Goal: Information Seeking & Learning: Learn about a topic

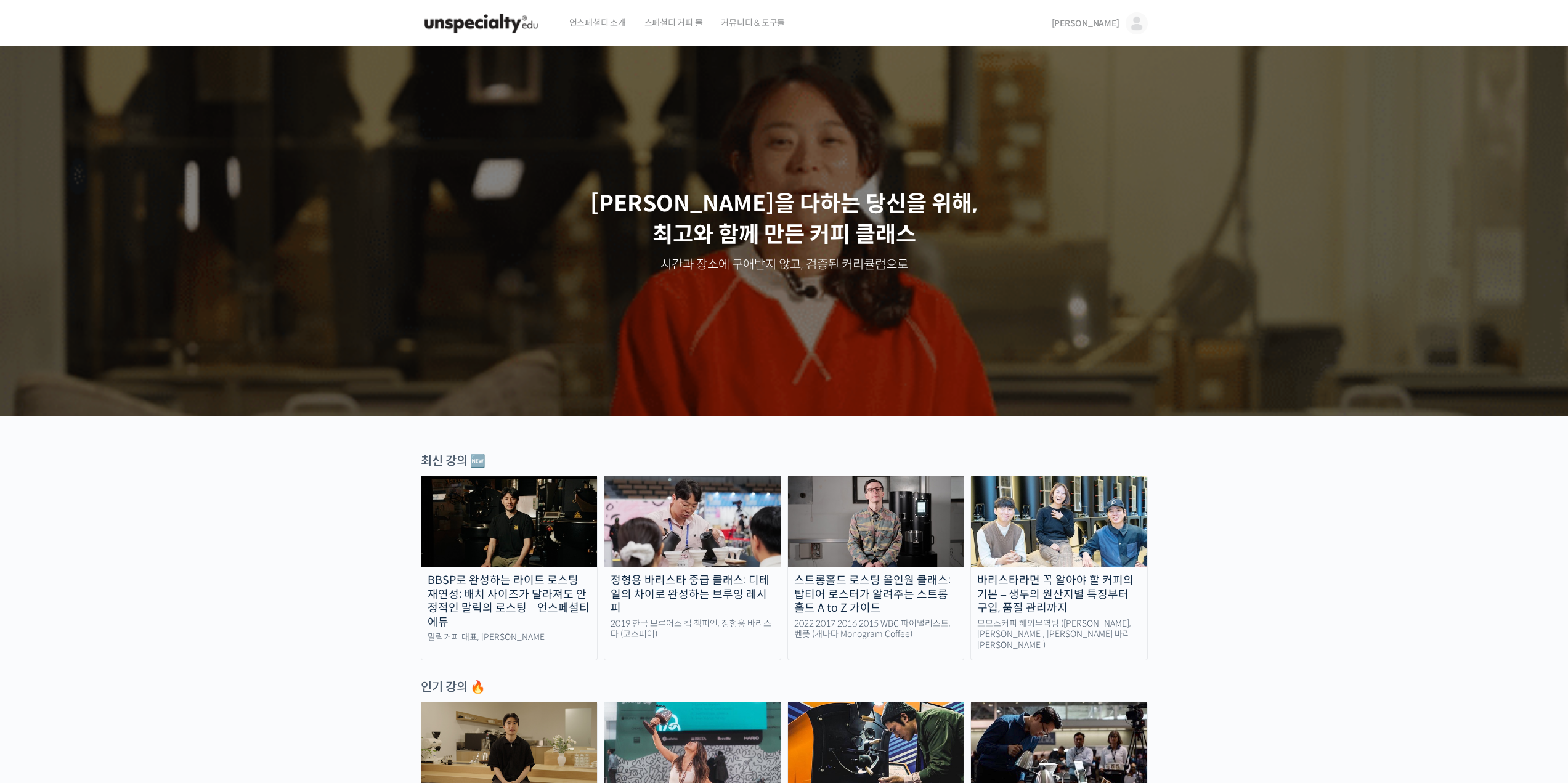
click at [498, 24] on img at bounding box center [481, 23] width 121 height 37
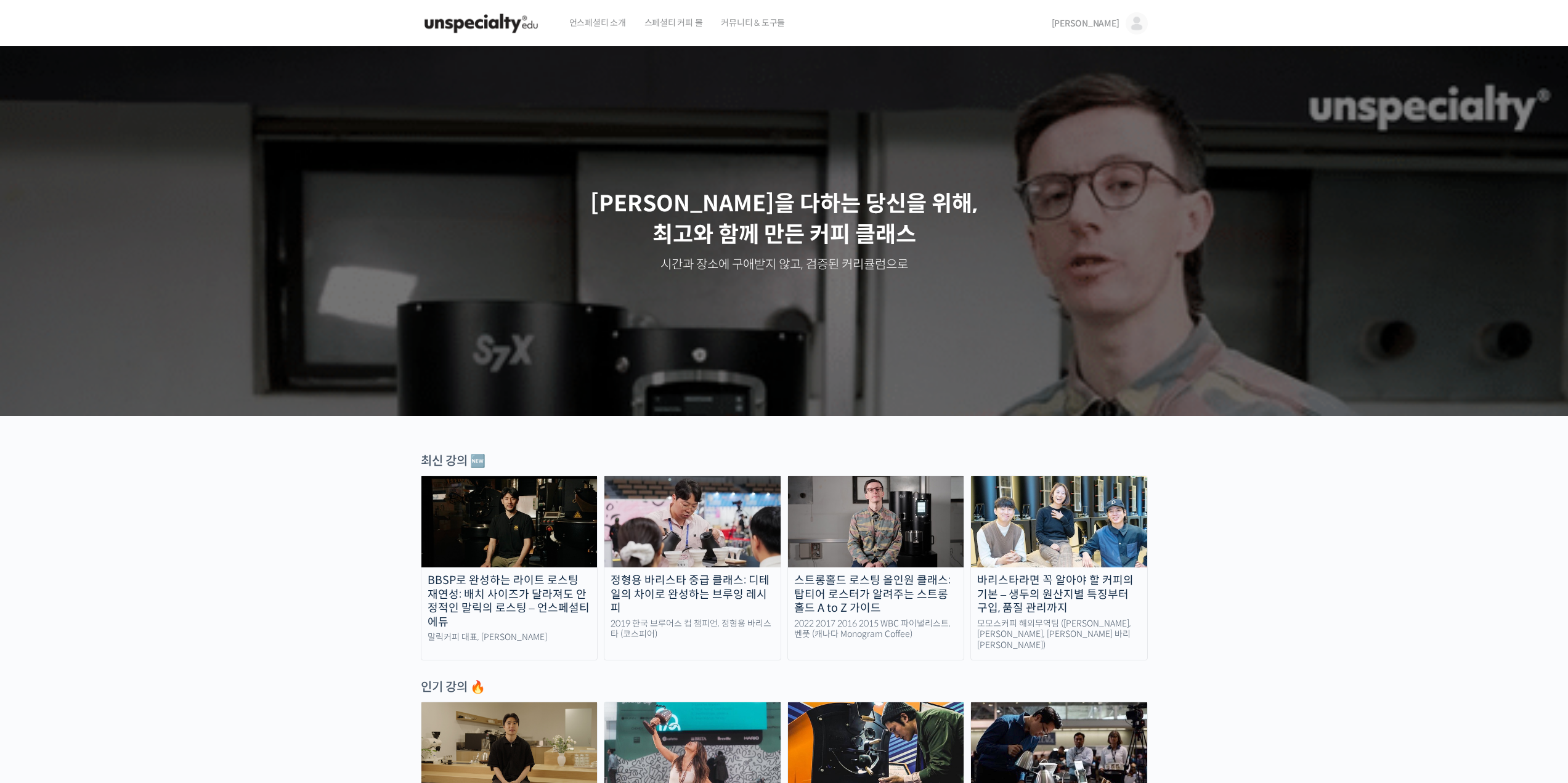
click at [1139, 25] on img at bounding box center [1136, 24] width 22 height 22
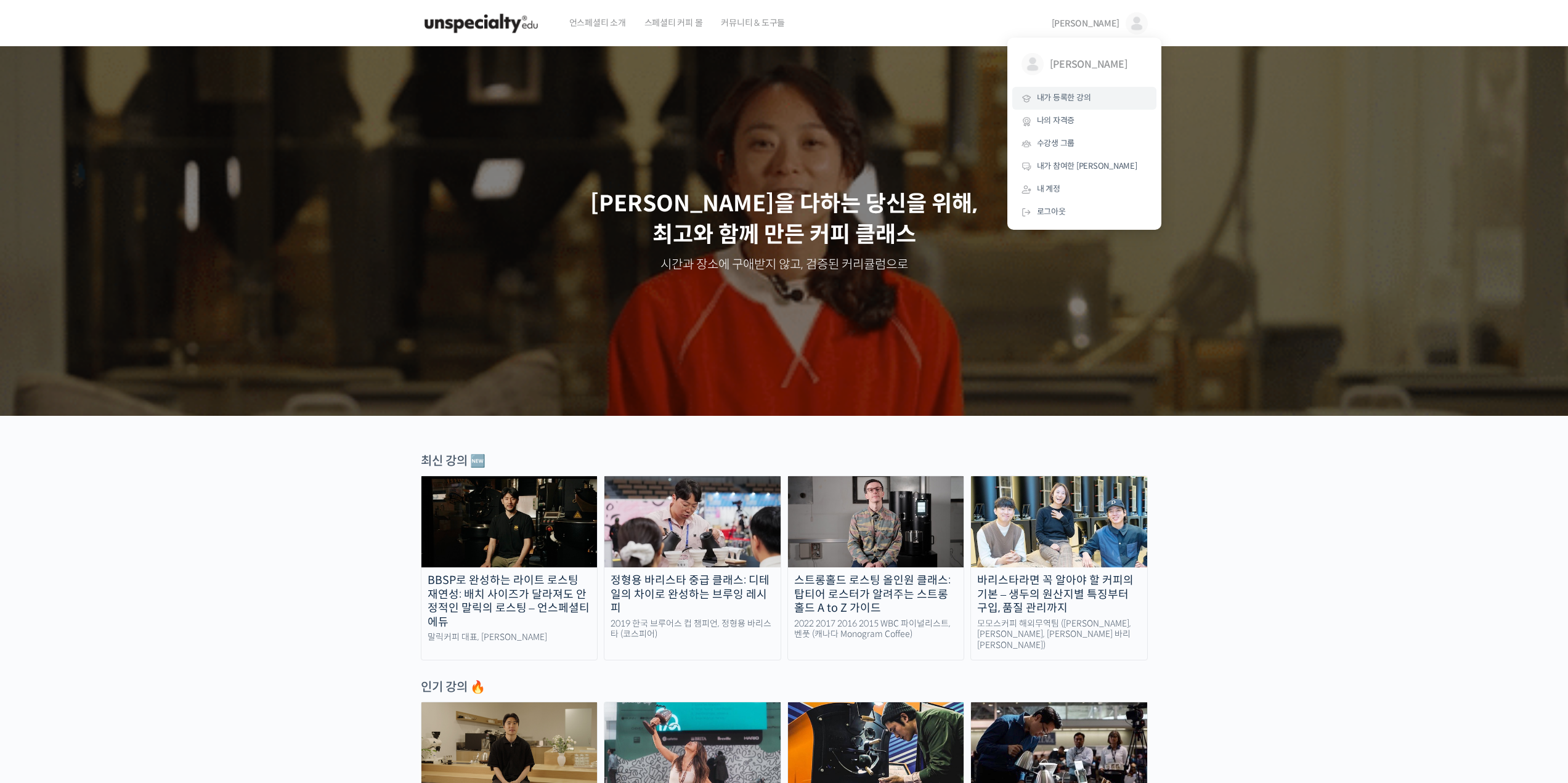
click at [1096, 98] on link "내가 등록한 강의" at bounding box center [1084, 98] width 144 height 23
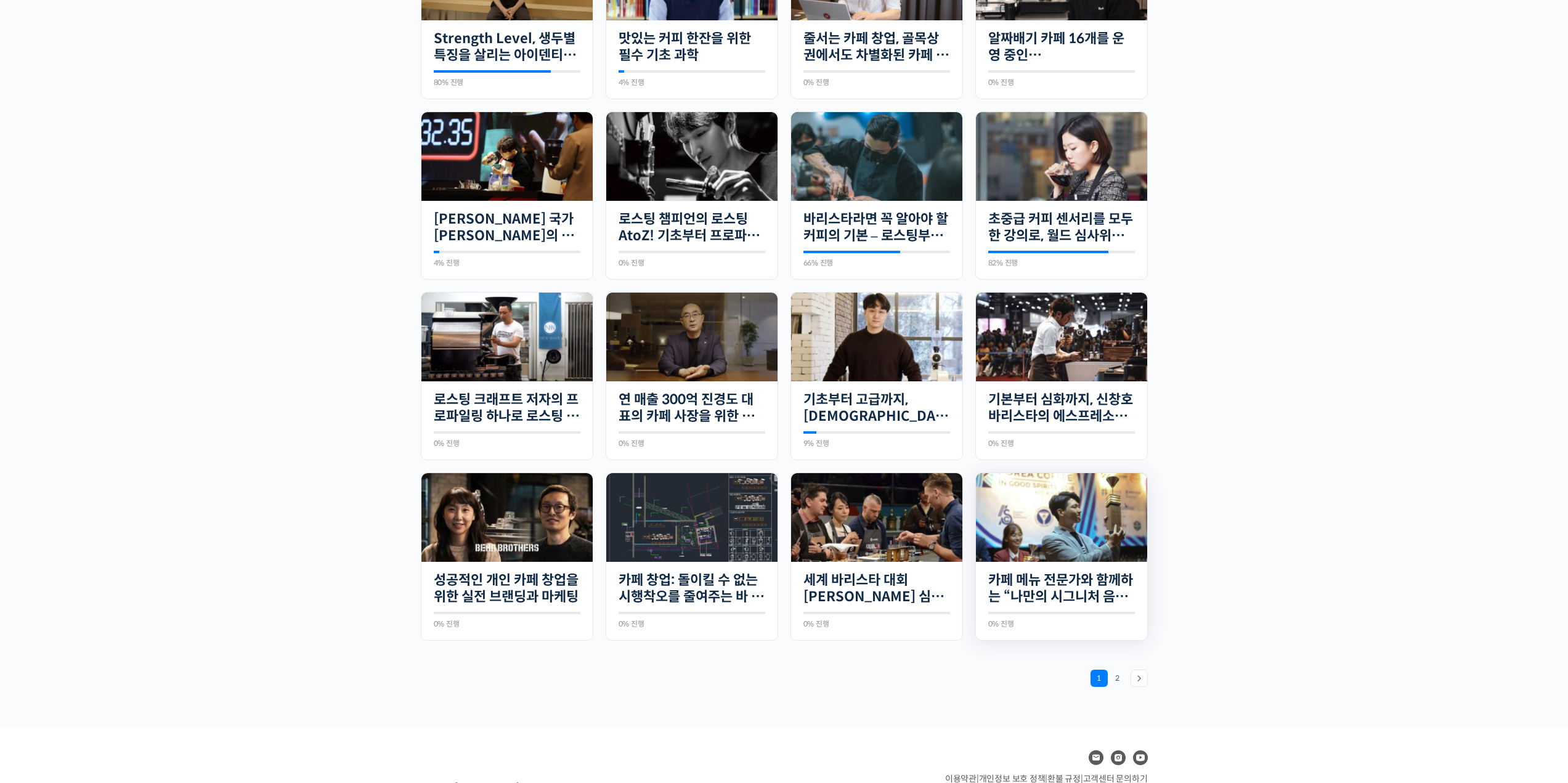
scroll to position [638, 0]
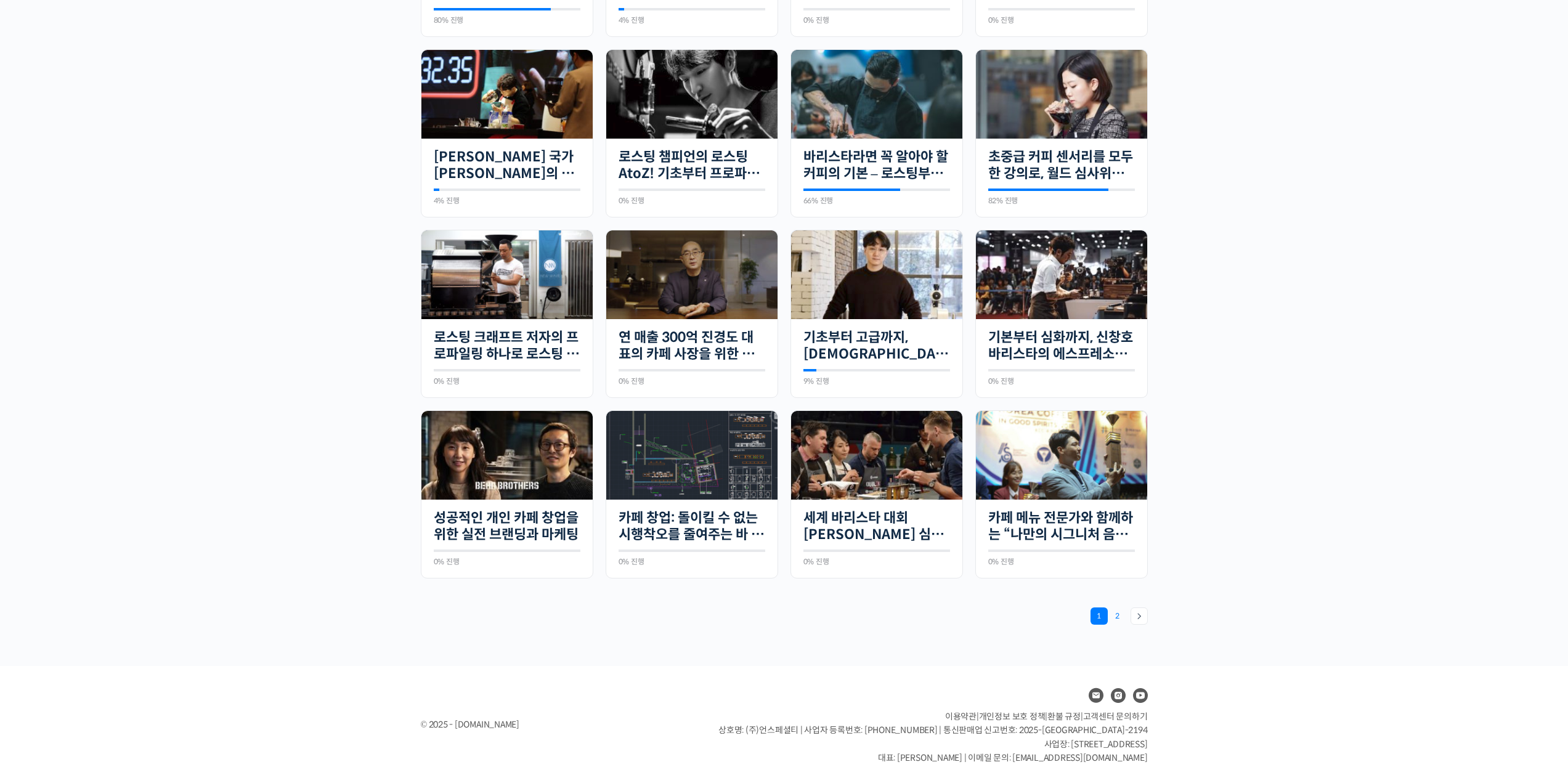
click at [1123, 618] on link "Page 2" at bounding box center [1117, 616] width 17 height 17
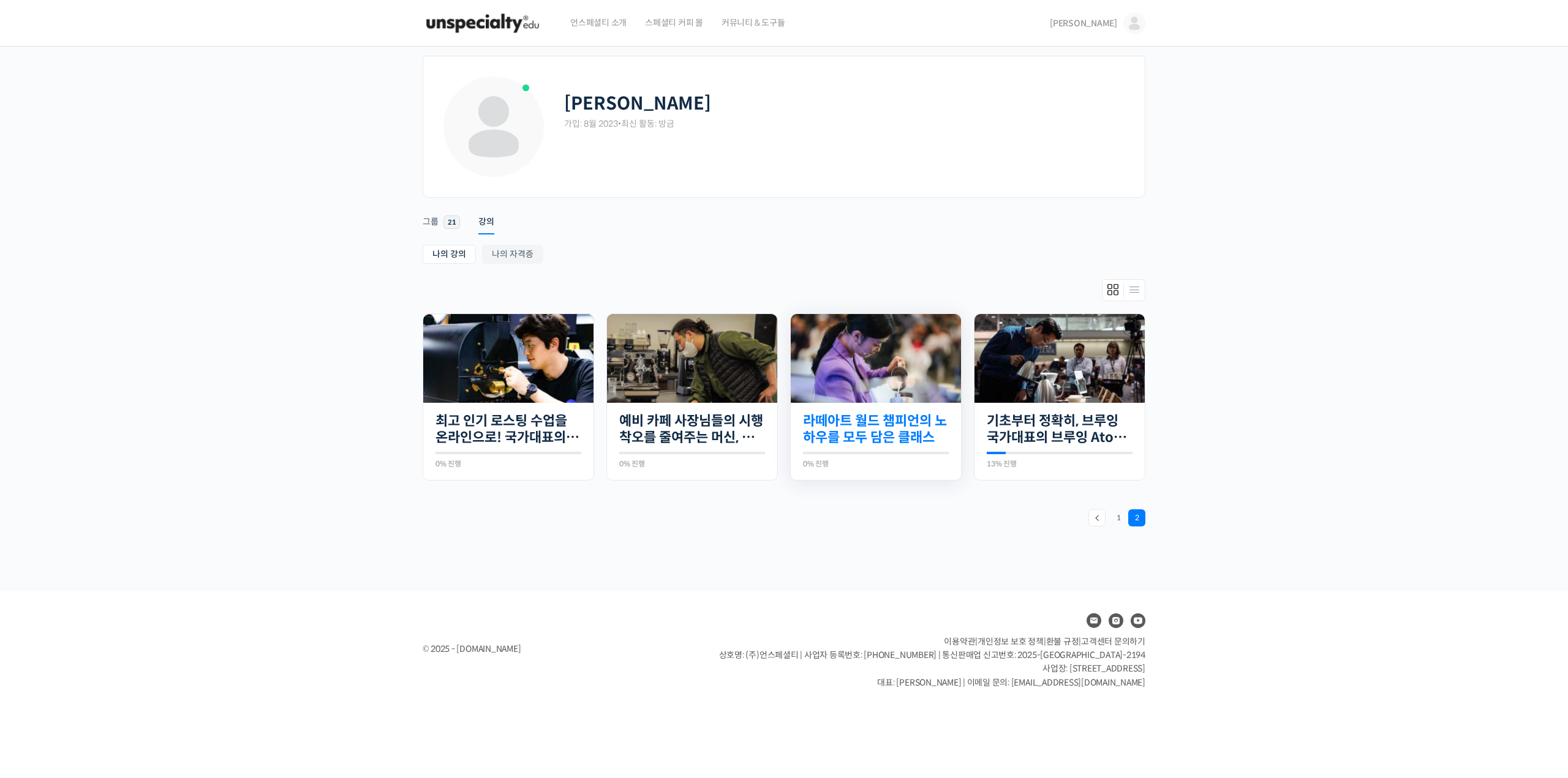
click at [866, 429] on link "라떼아트 월드 챔피언의 노하우를 모두 담은 클래스" at bounding box center [875, 429] width 146 height 34
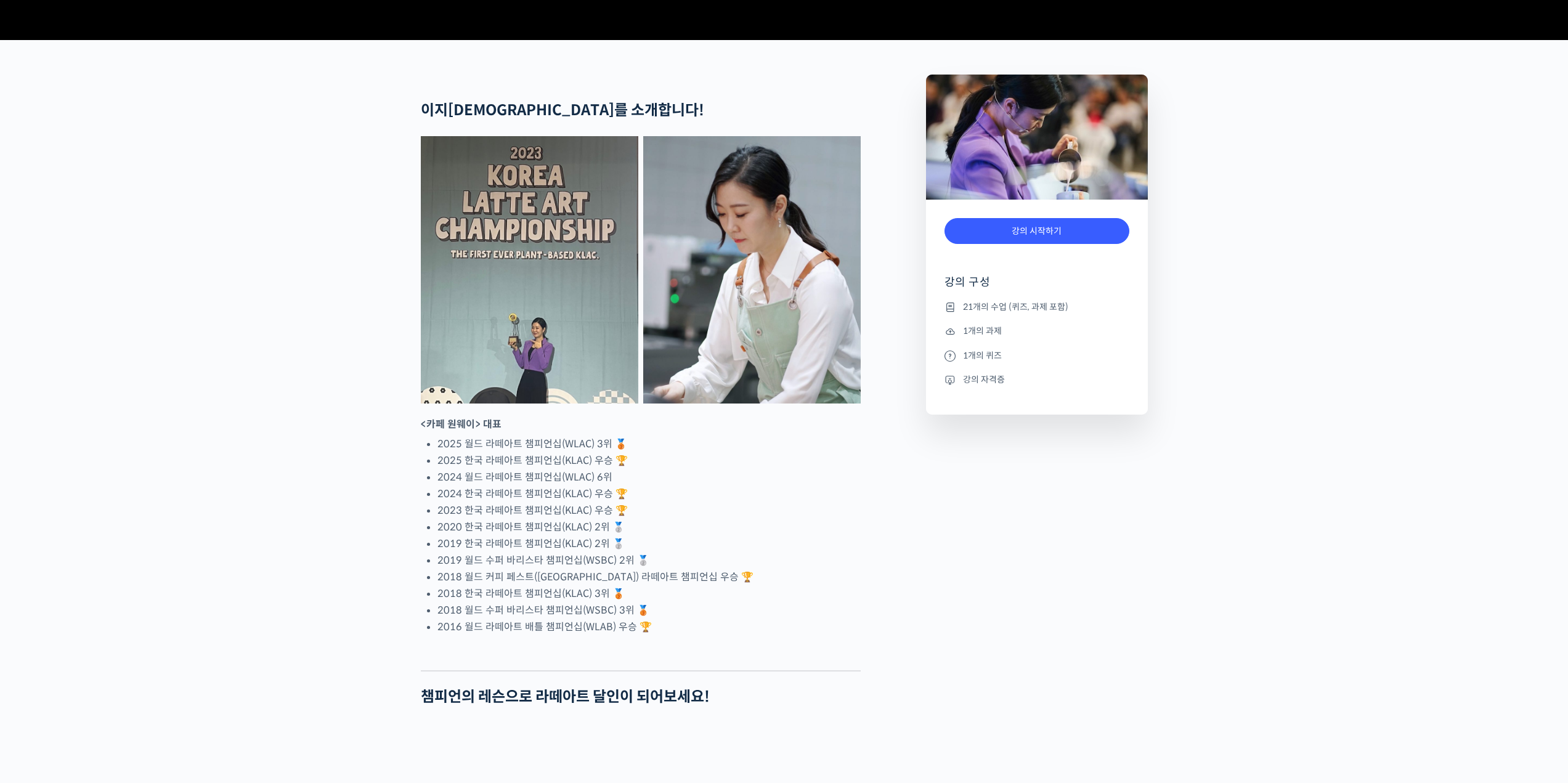
scroll to position [739, 0]
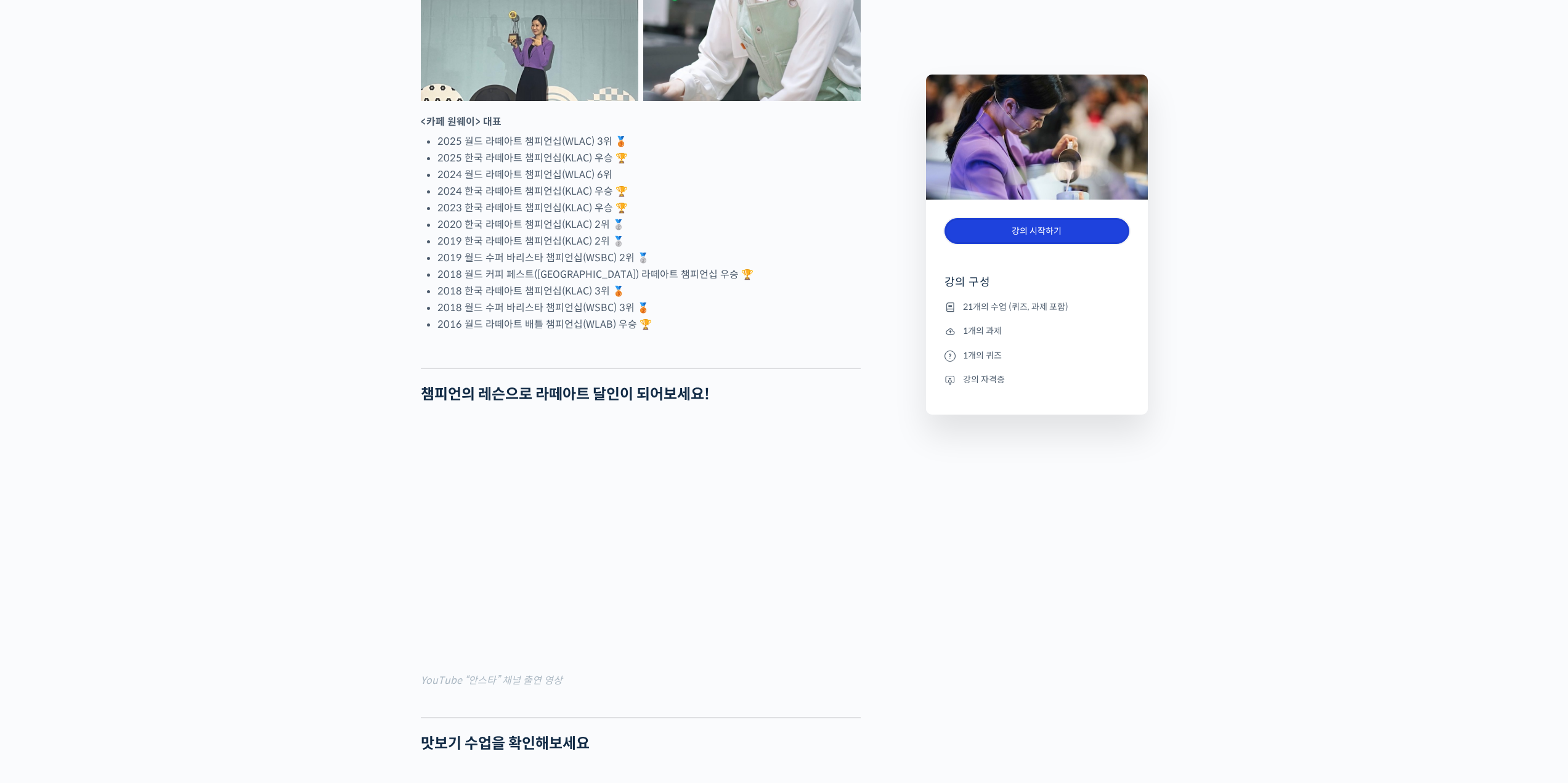
click at [1012, 230] on link "강의 시작하기" at bounding box center [1037, 231] width 185 height 26
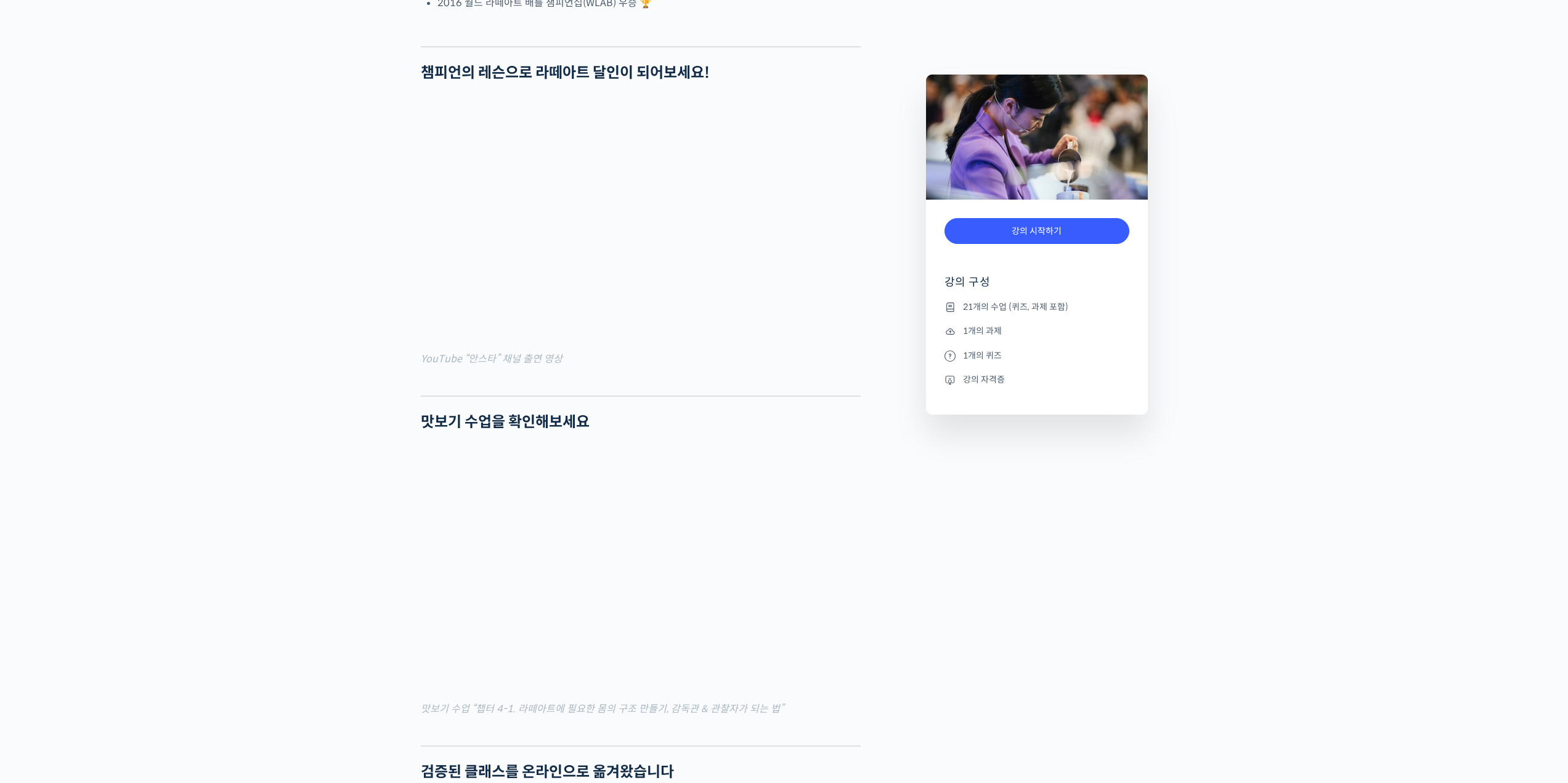
scroll to position [925, 0]
